Goal: Task Accomplishment & Management: Complete application form

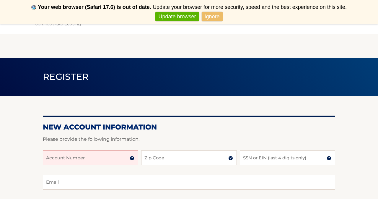
click at [68, 138] on p "Please provide the following information." at bounding box center [189, 139] width 293 height 8
click at [72, 164] on input "Account Number" at bounding box center [90, 157] width 95 height 15
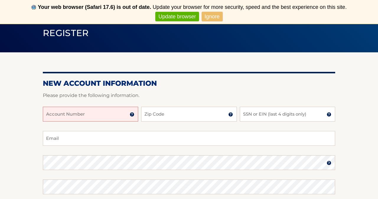
scroll to position [45, 0]
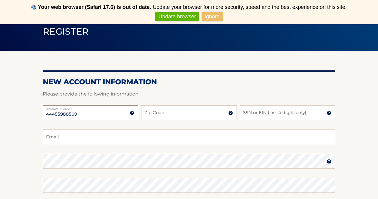
type input "44455988509"
type input "11572"
click at [251, 109] on input "SSN or EIN (last 4 digits only)" at bounding box center [287, 112] width 95 height 15
type input "9"
type input "8984"
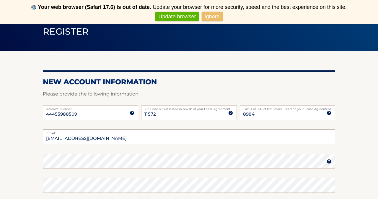
type input "21thirteen.dg@gmail.com"
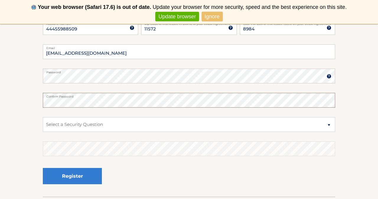
scroll to position [131, 0]
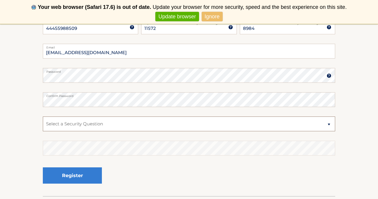
select select "2"
click at [110, 140] on fieldset "21thirteen.dg@gmail.com Email Password Password should be a minimum of 6 charac…" at bounding box center [189, 120] width 293 height 152
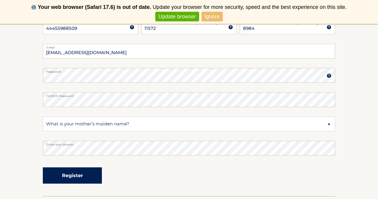
click at [91, 182] on button "Register" at bounding box center [72, 175] width 59 height 16
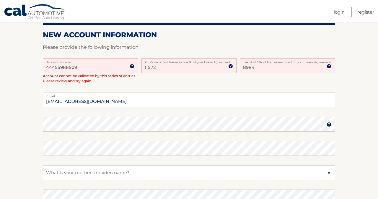
scroll to position [142, 0]
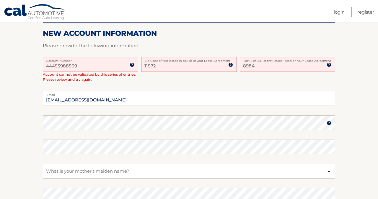
click at [122, 68] on input "44455988509" at bounding box center [90, 64] width 95 height 15
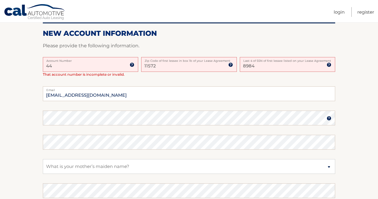
type input "4"
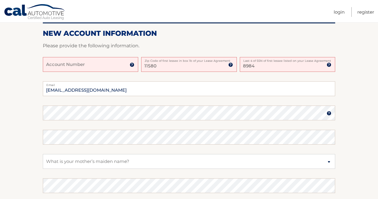
type input "11580"
click at [120, 69] on input "Account Number" at bounding box center [90, 64] width 95 height 15
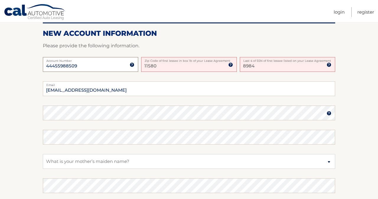
type input "44455988509"
click at [163, 71] on input "11580" at bounding box center [188, 64] width 95 height 15
click at [271, 69] on input "8984" at bounding box center [287, 64] width 95 height 15
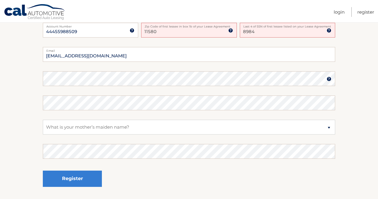
scroll to position [179, 0]
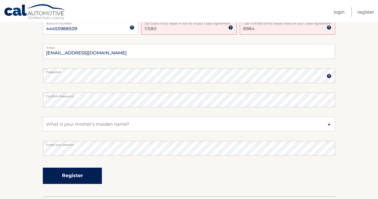
click at [98, 172] on button "Register" at bounding box center [72, 176] width 59 height 16
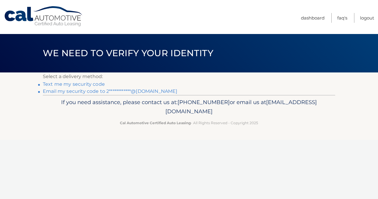
click at [84, 84] on link "Text me my security code" at bounding box center [74, 84] width 62 height 6
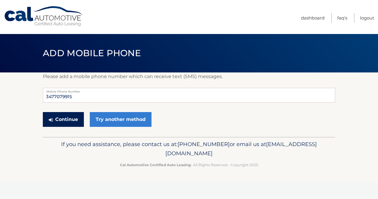
click at [72, 121] on button "Continue" at bounding box center [63, 119] width 41 height 15
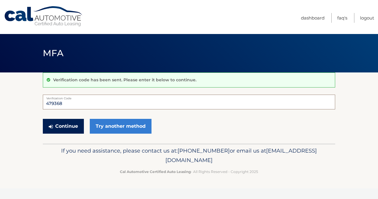
type input "479368"
click at [61, 129] on button "Continue" at bounding box center [63, 126] width 41 height 15
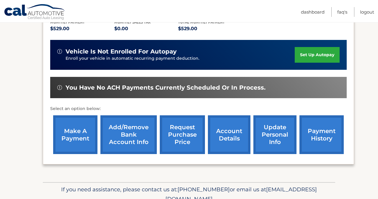
scroll to position [133, 0]
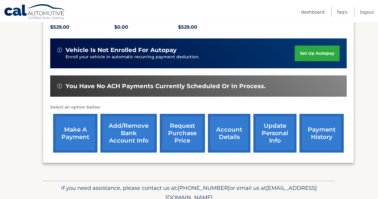
click at [133, 143] on link "Add/Remove bank account info" at bounding box center [128, 133] width 56 height 39
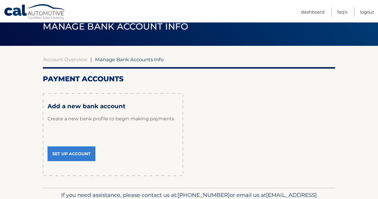
scroll to position [29, 0]
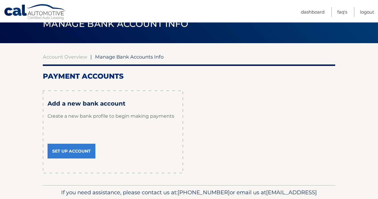
click at [85, 147] on link "Set Up Account" at bounding box center [72, 151] width 48 height 15
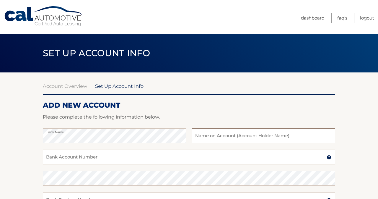
click at [213, 130] on input "text" at bounding box center [263, 135] width 143 height 15
type input "D"
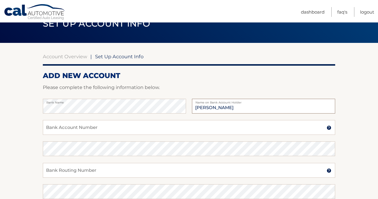
scroll to position [31, 0]
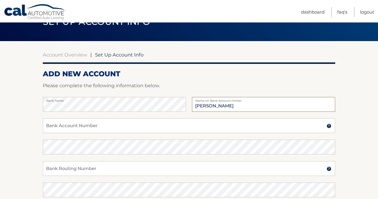
type input "[PERSON_NAME]"
click at [166, 128] on input "Bank Account Number" at bounding box center [189, 125] width 293 height 15
type input "4393992528"
click at [131, 161] on input "Bank Routing Number" at bounding box center [189, 168] width 293 height 15
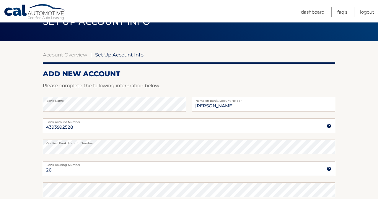
type input "2"
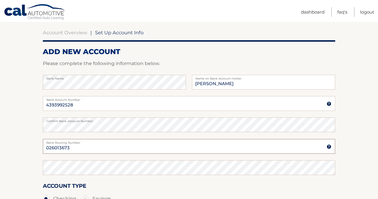
scroll to position [59, 0]
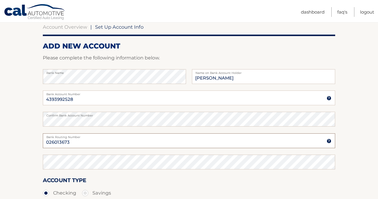
type input "026013673"
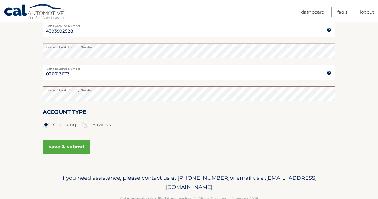
scroll to position [129, 0]
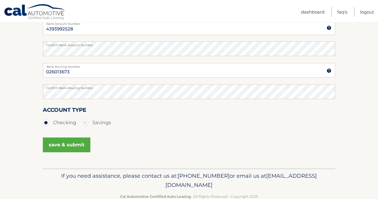
click at [73, 148] on button "save & submit" at bounding box center [67, 144] width 48 height 15
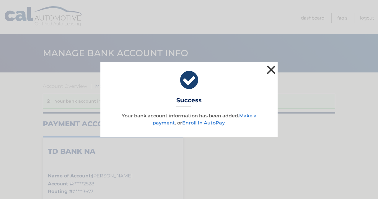
click at [274, 70] on button "×" at bounding box center [271, 70] width 12 height 12
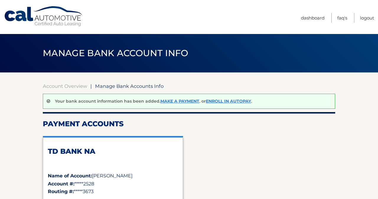
click at [73, 89] on link "Account Overview" at bounding box center [65, 86] width 44 height 6
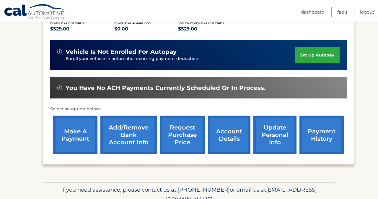
scroll to position [128, 0]
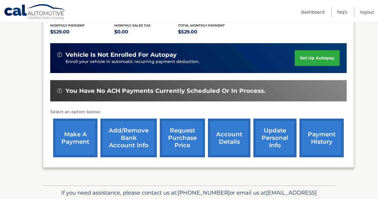
click at [87, 136] on link "make a payment" at bounding box center [75, 138] width 44 height 39
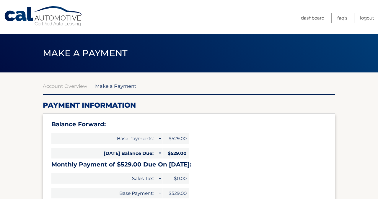
select select "NTM5MDkwN2MtMDQ1OC00MzIxLTllOTktNjI4NmRhOGU5Yzgw"
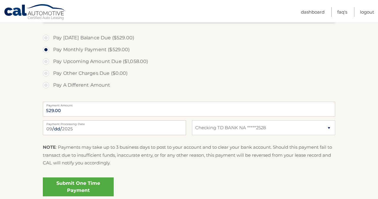
scroll to position [199, 0]
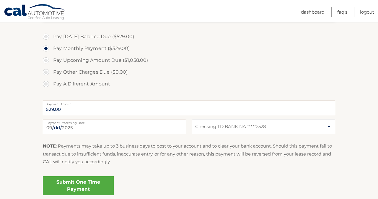
click at [87, 181] on link "Submit One Time Payment" at bounding box center [78, 185] width 71 height 19
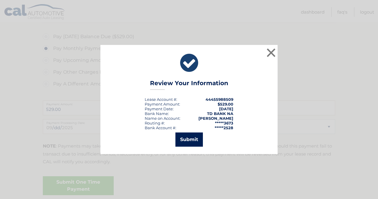
click at [197, 138] on button "Submit" at bounding box center [189, 139] width 27 height 14
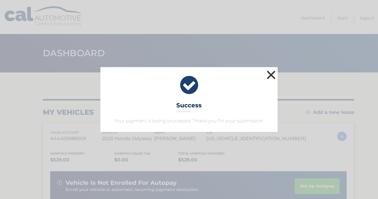
click at [274, 79] on button "×" at bounding box center [271, 75] width 12 height 12
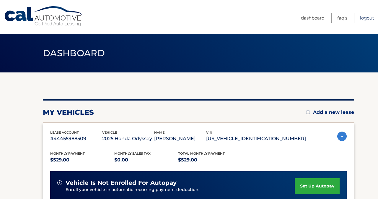
click at [365, 21] on link "Logout" at bounding box center [367, 18] width 14 height 10
